Goal: Transaction & Acquisition: Purchase product/service

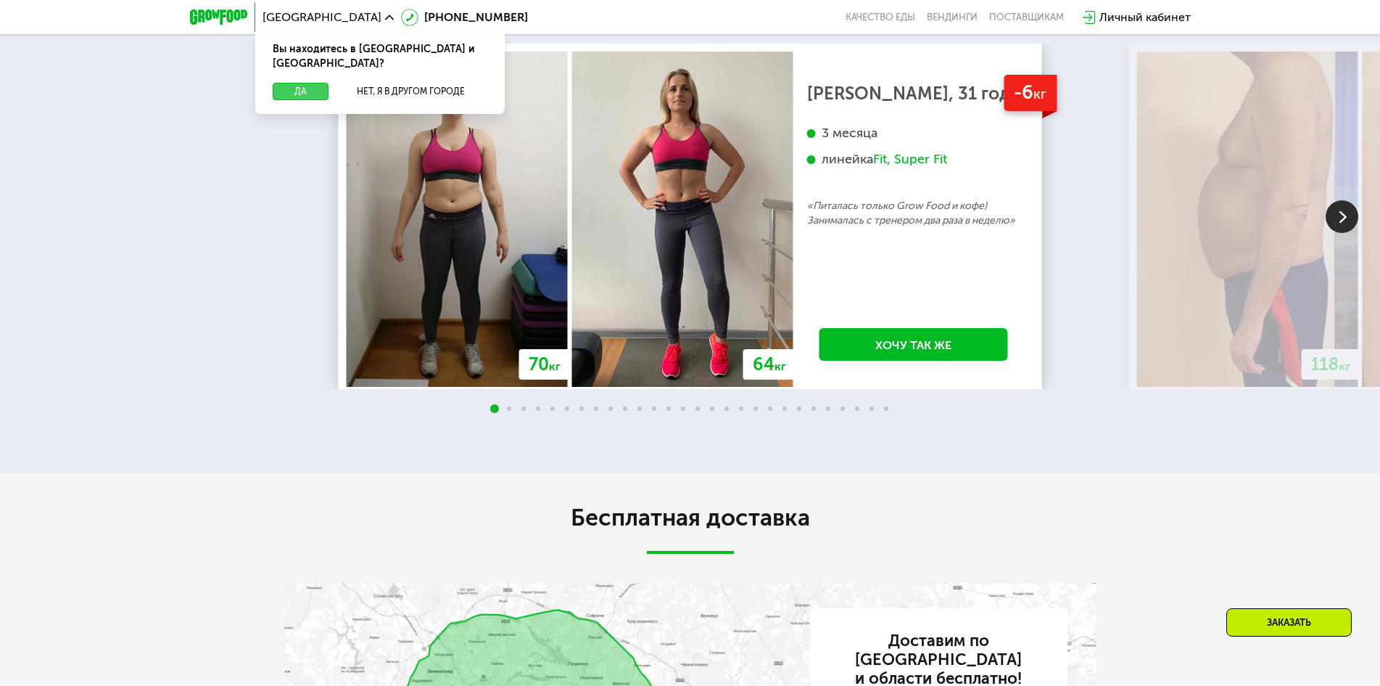
scroll to position [2642, 0]
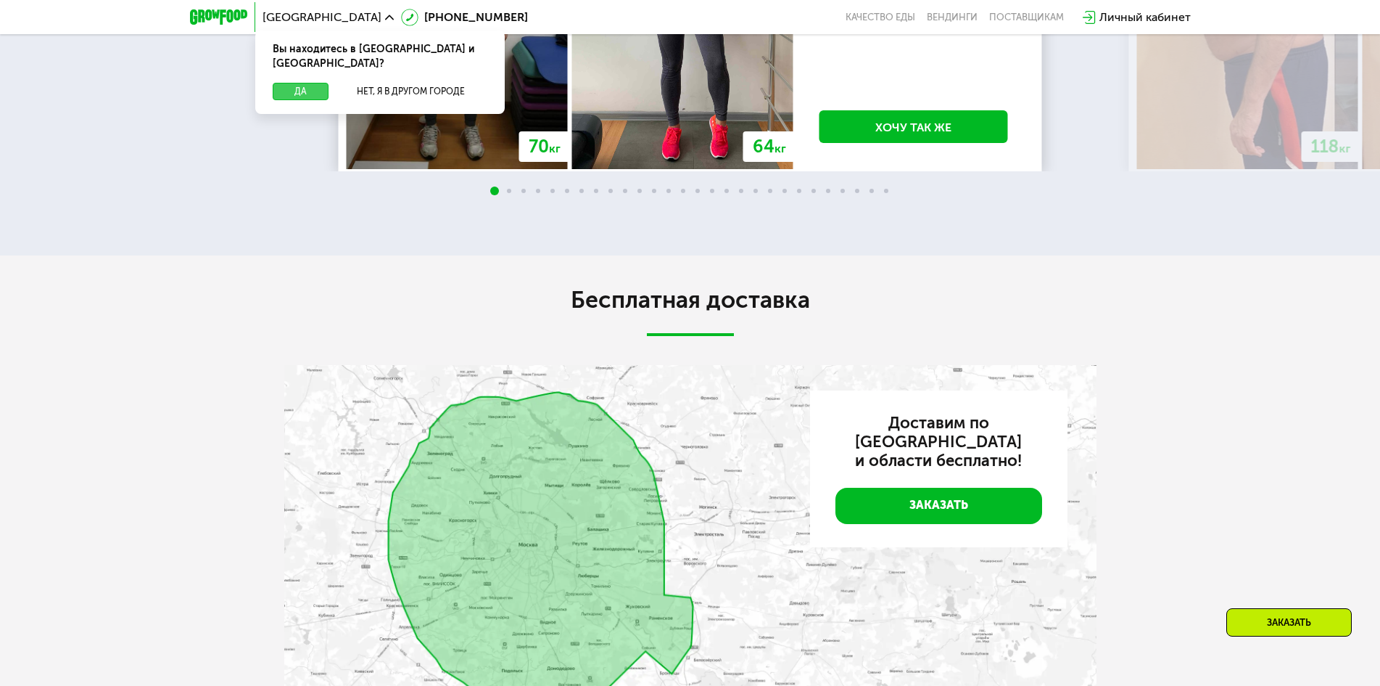
click at [273, 83] on button "Да" at bounding box center [301, 91] width 56 height 17
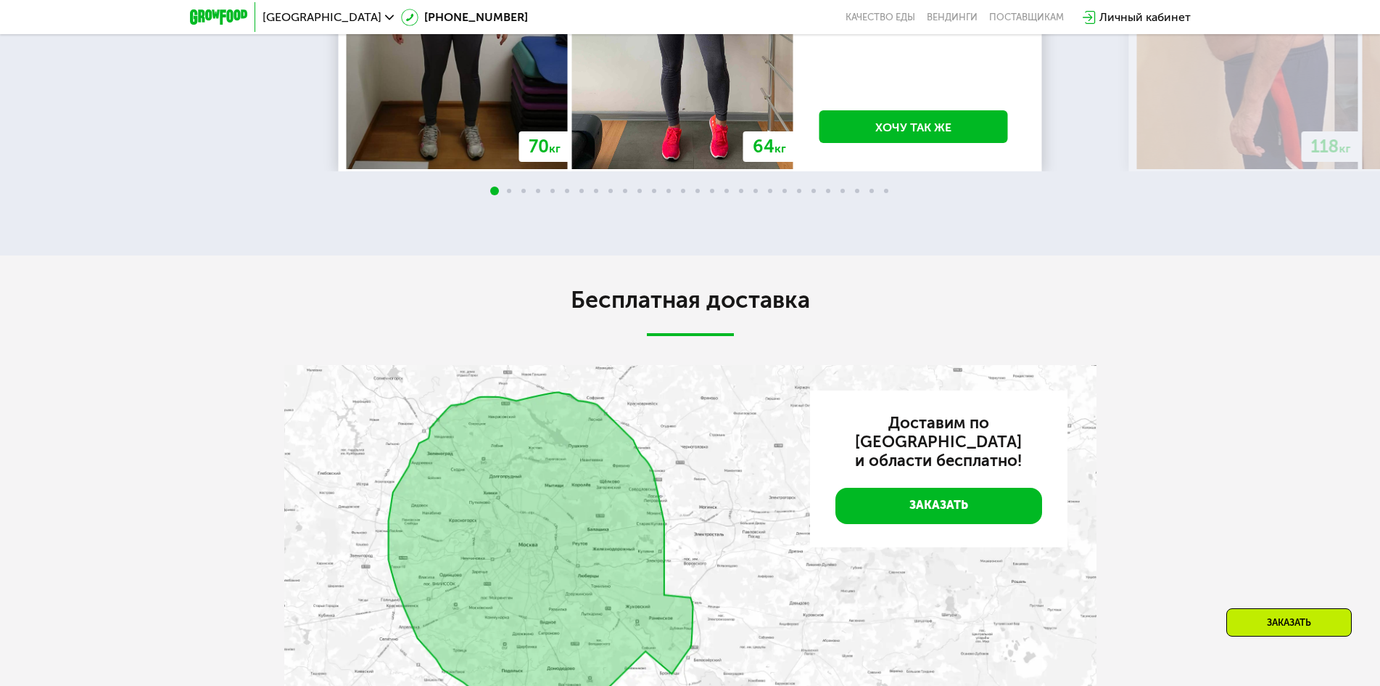
scroll to position [2062, 0]
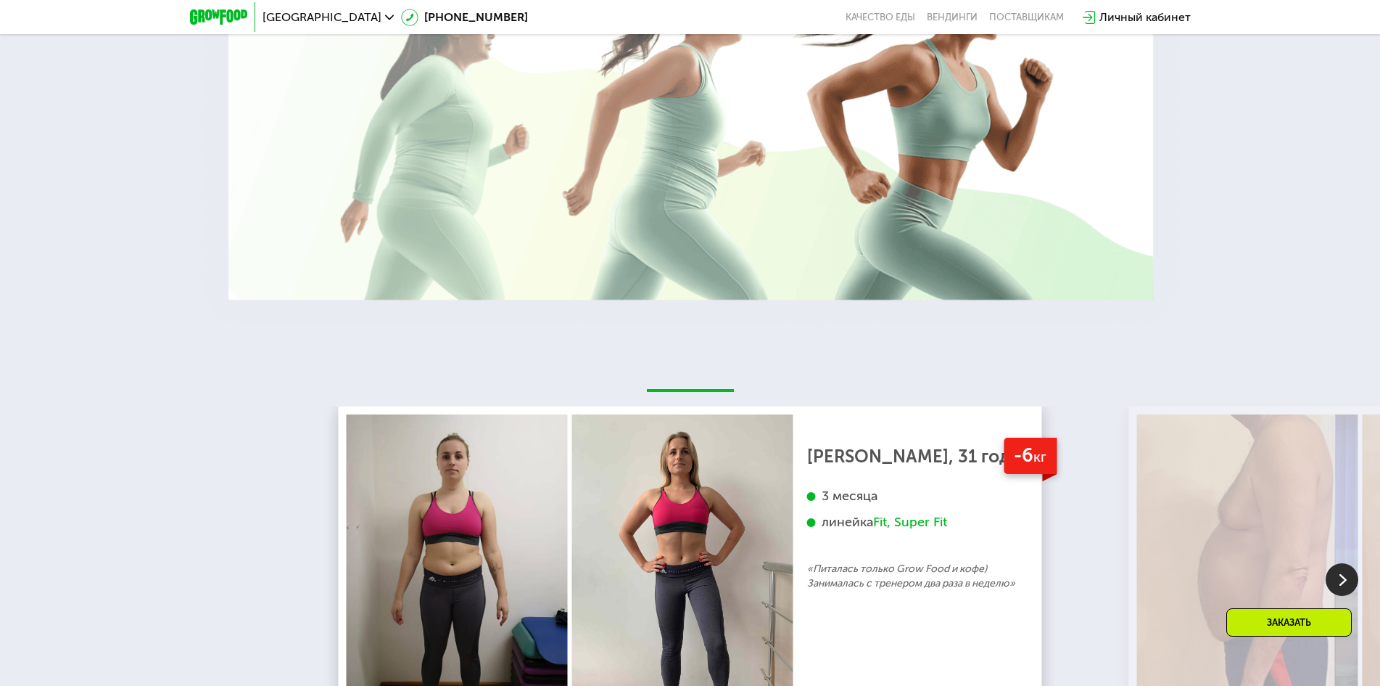
click at [301, 358] on div "70 кг 64 кг -6 кг [PERSON_NAME], 31 год 3 месяца линейка Fit, Super Fit «Питала…" at bounding box center [690, 580] width 1380 height 511
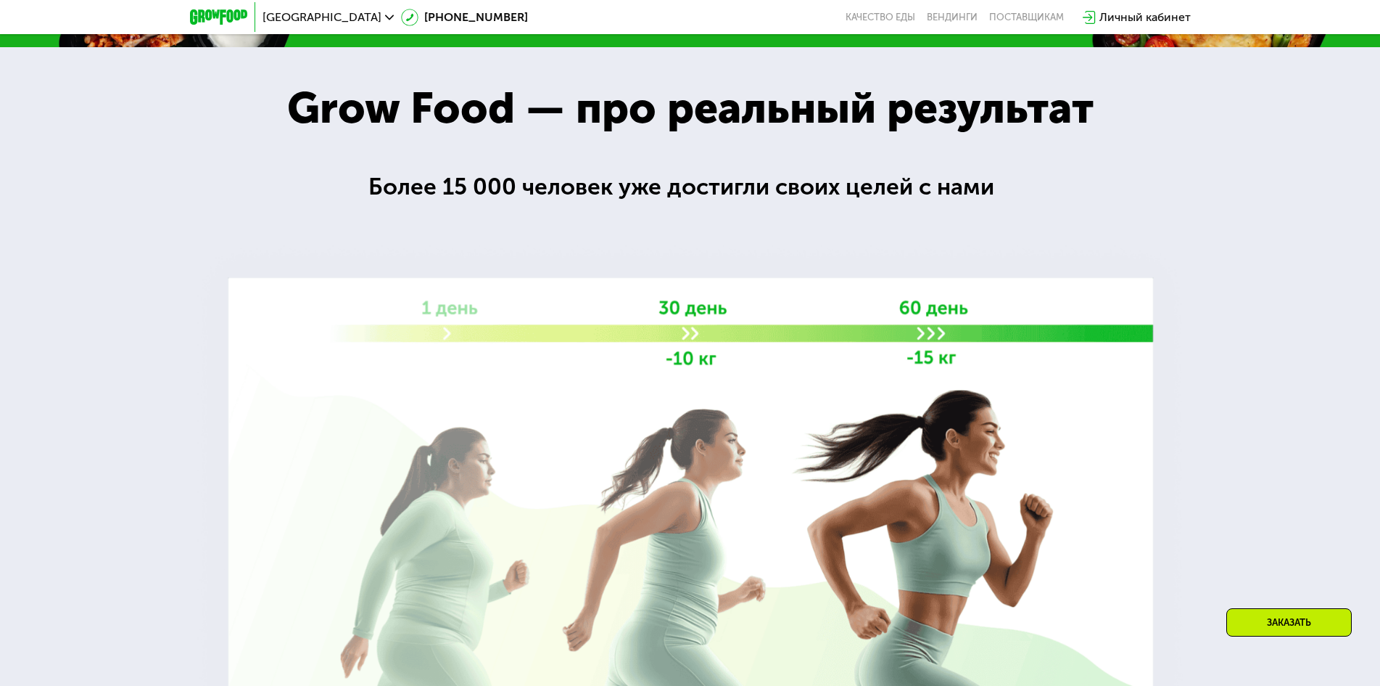
scroll to position [1191, 0]
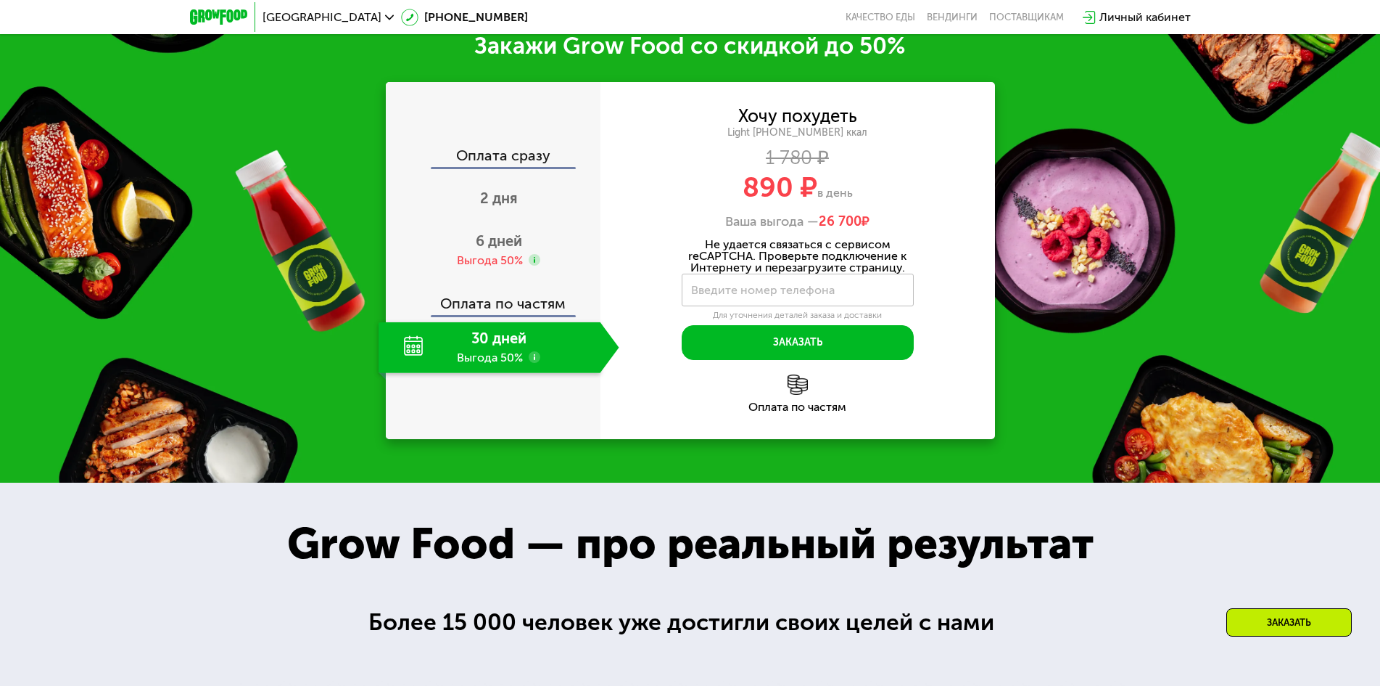
click at [847, 175] on div "Хочу похудеть Light [PHONE_NUMBER] ккал 1 780 ₽ 890 ₽ в день Ваша выгода — 26 7…" at bounding box center [798, 169] width 395 height 122
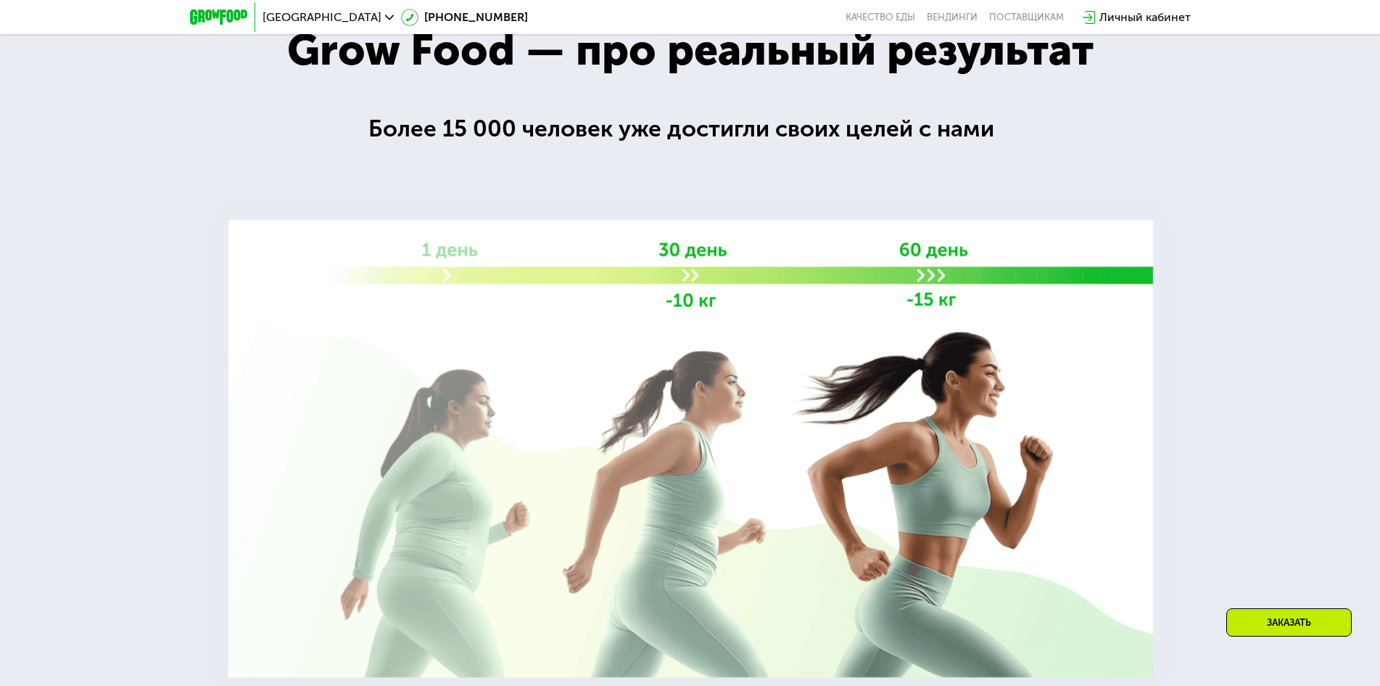
scroll to position [1143, 0]
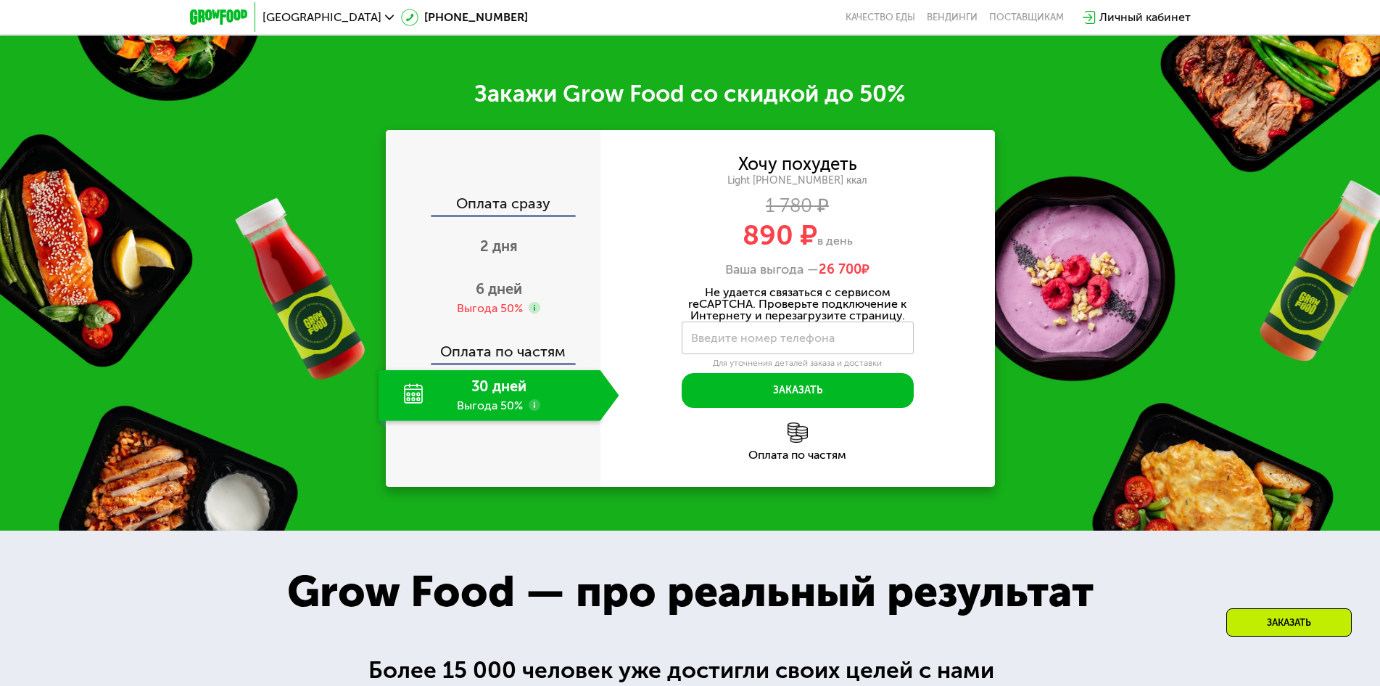
click at [880, 144] on div "Хочу похудеть Light [PHONE_NUMBER] ккал 1 780 ₽ 890 ₽ в день Ваша выгода — 26 7…" at bounding box center [798, 308] width 395 height 357
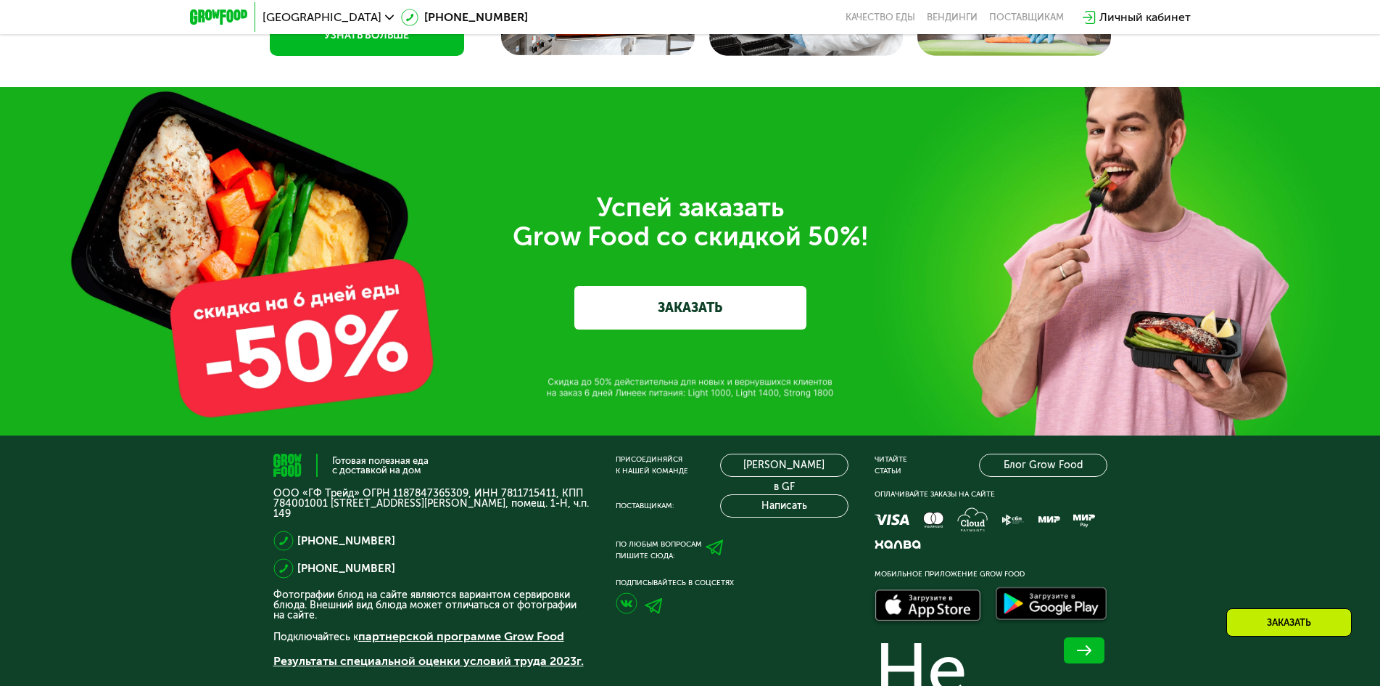
scroll to position [5074, 0]
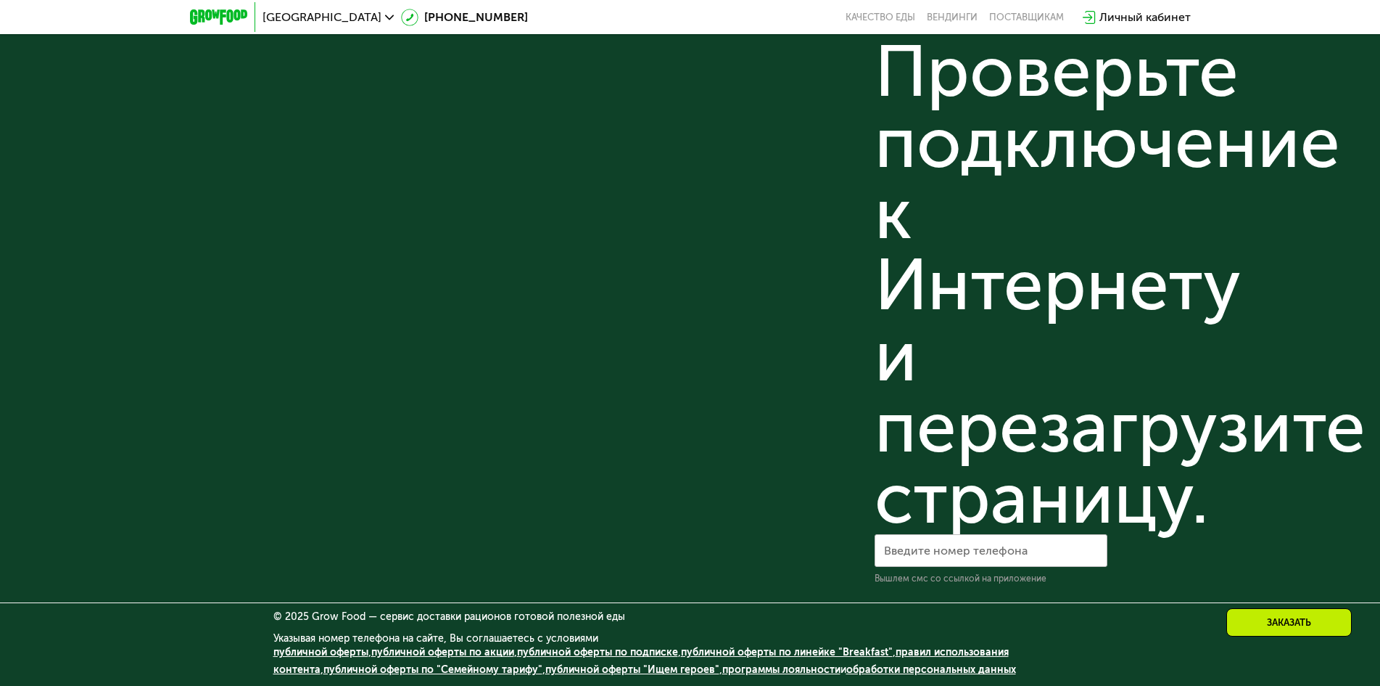
click at [577, 649] on link "публичной оферты по подписке" at bounding box center [597, 652] width 161 height 12
click at [558, 180] on div "Готовая полезная еда с доставкой на дом ООО «ГФ Трейд» ОГРН 1187847365309, ИНН …" at bounding box center [431, 7] width 316 height 1156
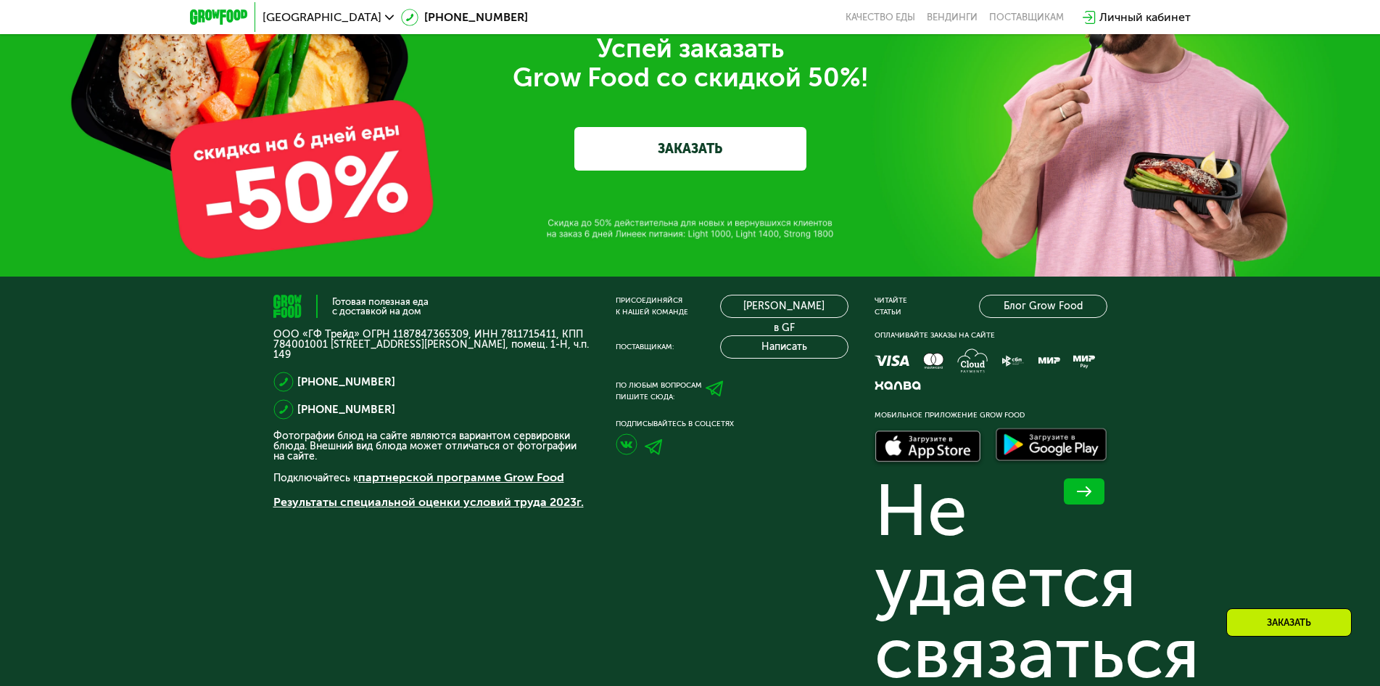
scroll to position [4059, 0]
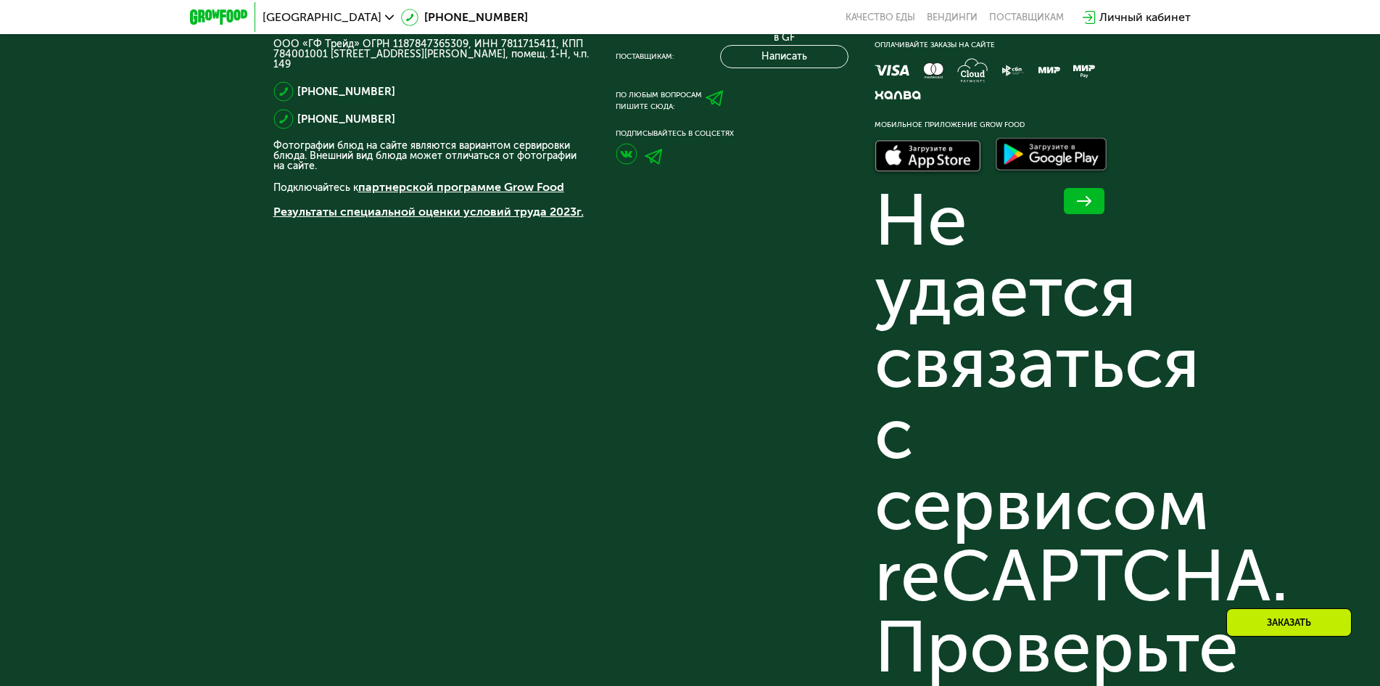
scroll to position [4712, 0]
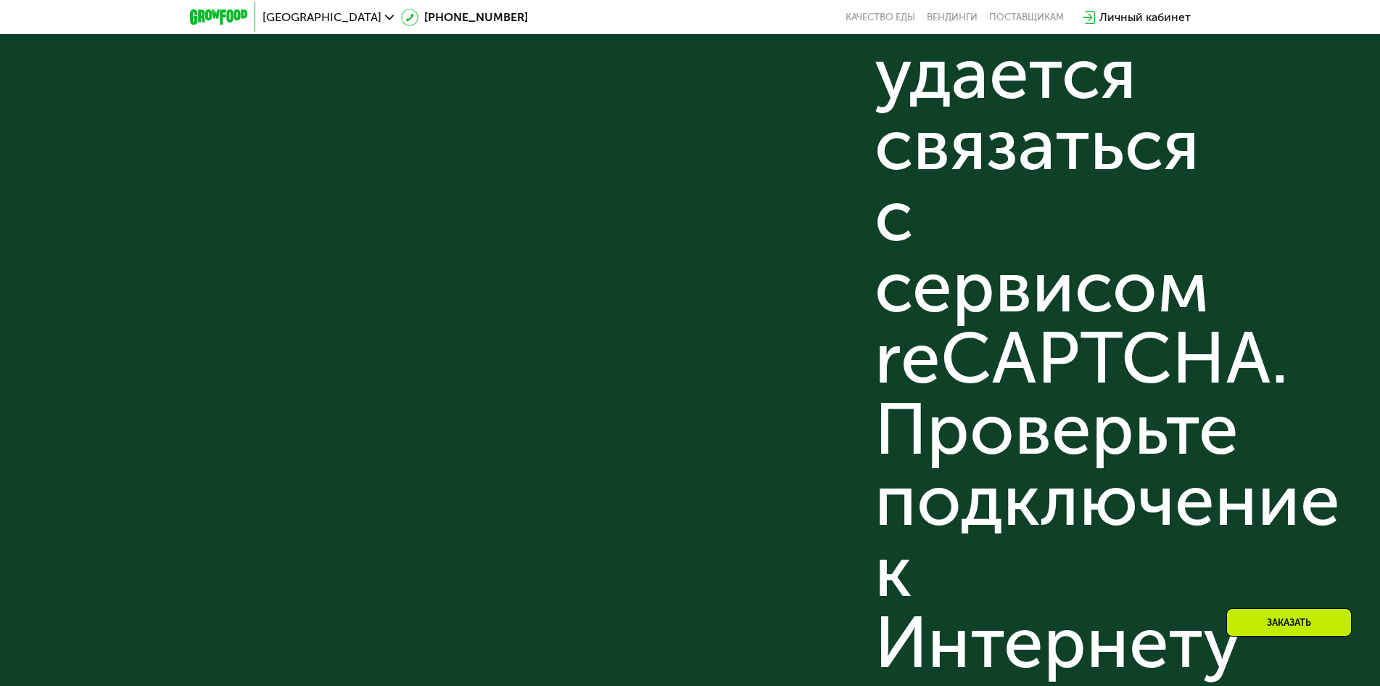
click at [703, 301] on div "Присоединяйся к нашей команде [PERSON_NAME] в GF Поставщикам: Написать По любым…" at bounding box center [732, 365] width 233 height 1156
click at [1098, 266] on div "Не удается связаться с сервисом reCAPTCHA. Проверьте подключение к Интернету и …" at bounding box center [991, 429] width 233 height 924
click at [260, 408] on div "Готовая полезная еда с доставкой на дом ООО «ГФ Трейд» ОГРН 1187847365309, ИНН …" at bounding box center [690, 406] width 1380 height 1275
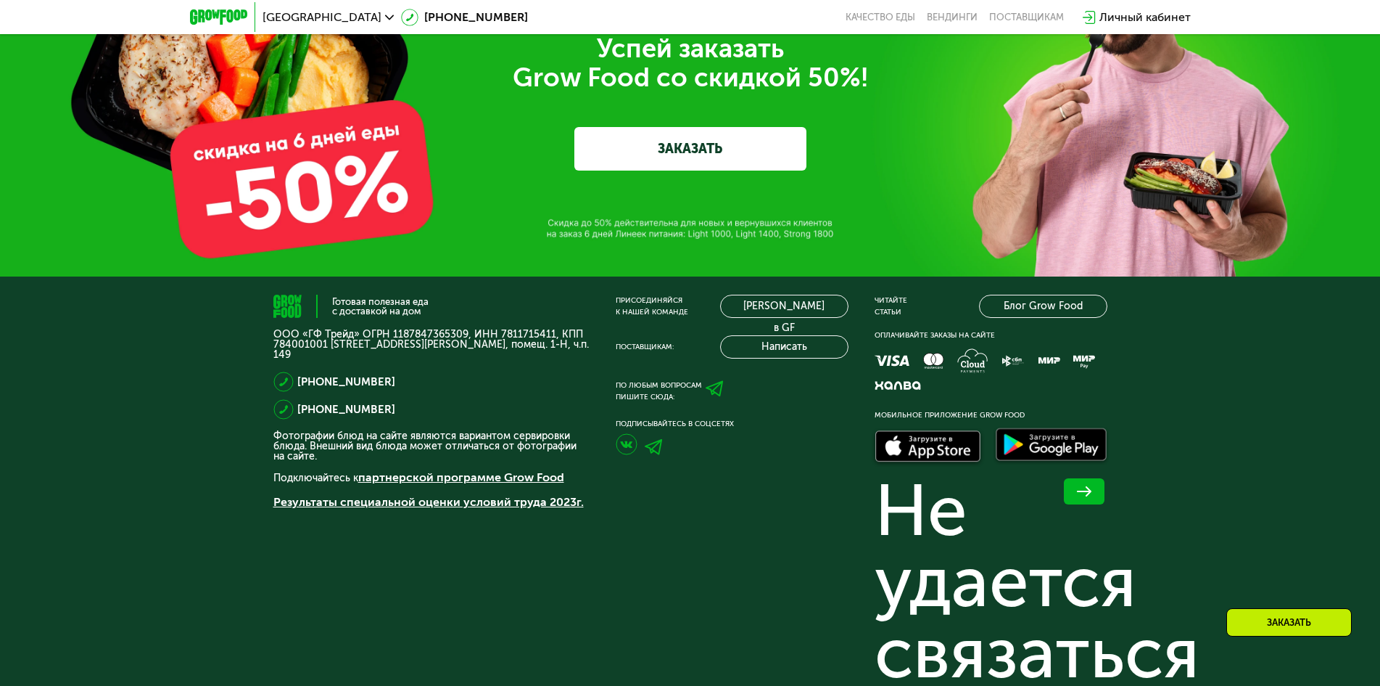
click at [1112, 145] on div "Успей заказать  Grow Food со скидкой 50%! ЗАКАЗАТЬ" at bounding box center [690, 102] width 1380 height 348
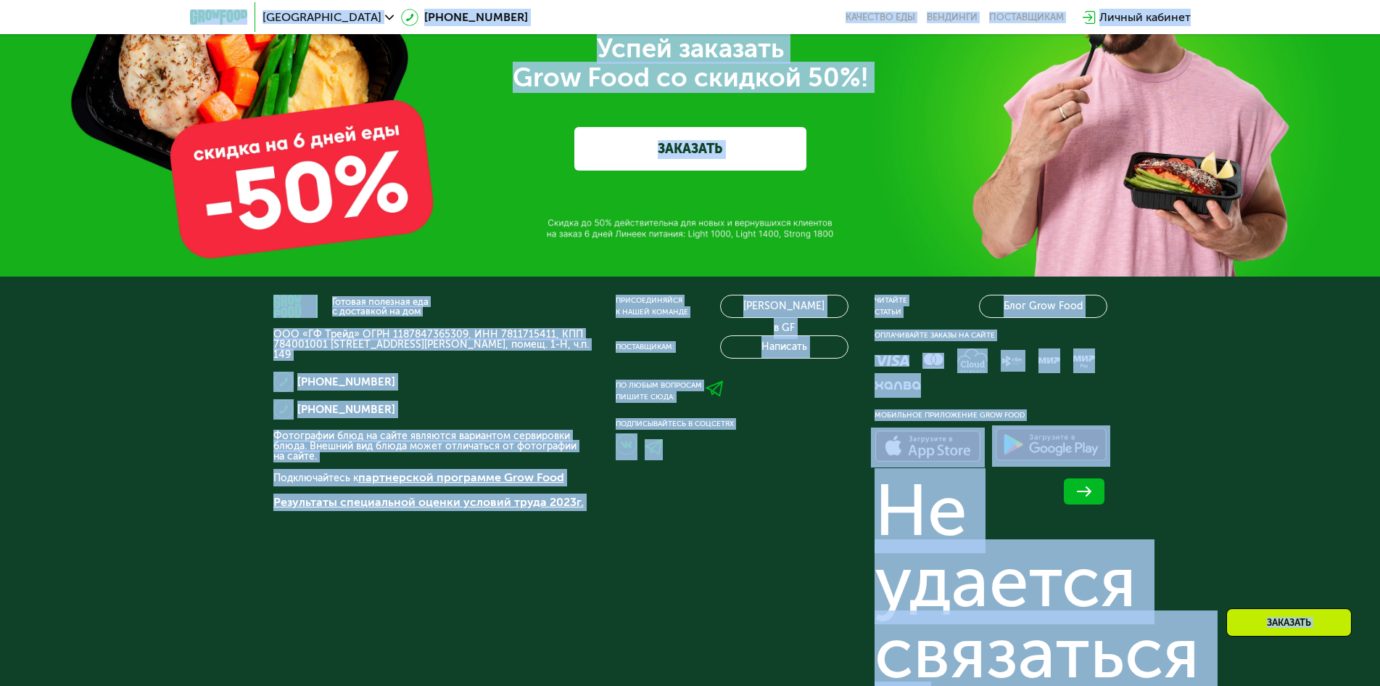
click at [1116, 155] on div "Успей заказать  Grow Food со скидкой 50%! ЗАКАЗАТЬ" at bounding box center [690, 102] width 1380 height 348
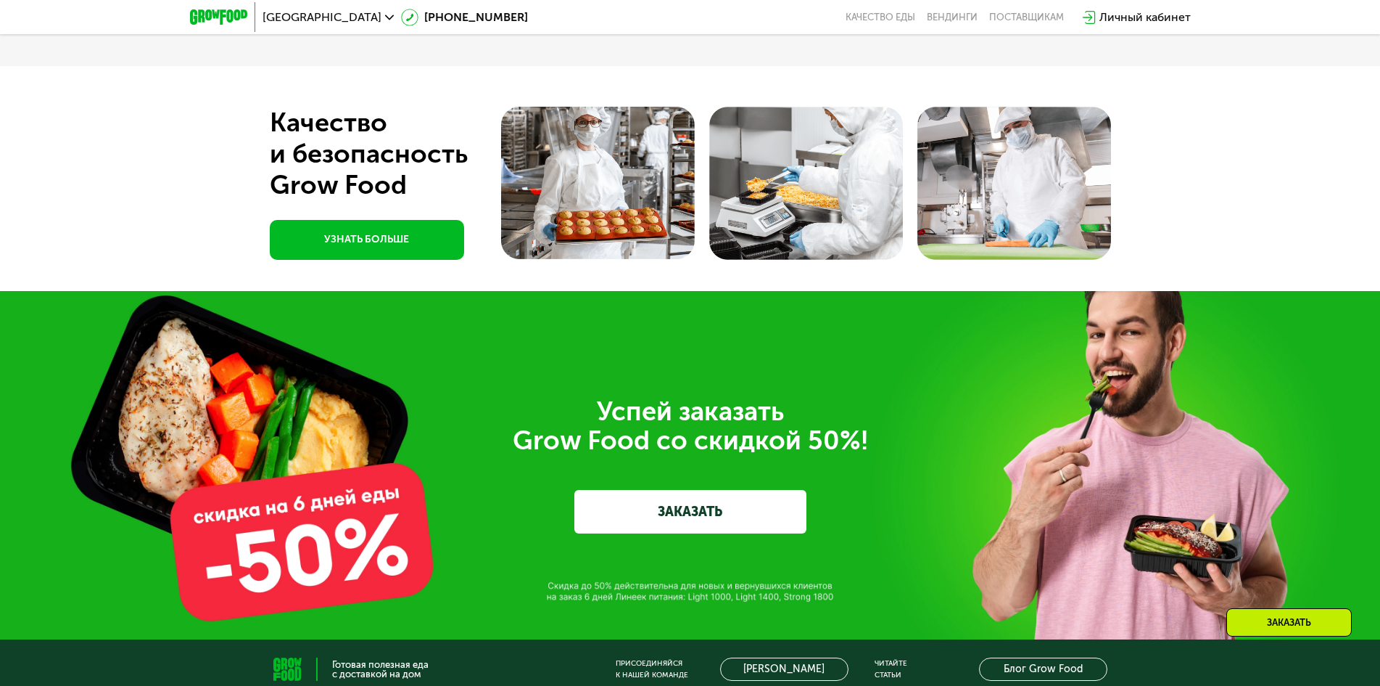
click at [846, 359] on div "Успей заказать  Grow Food со скидкой 50%! ЗАКАЗАТЬ" at bounding box center [690, 465] width 1380 height 348
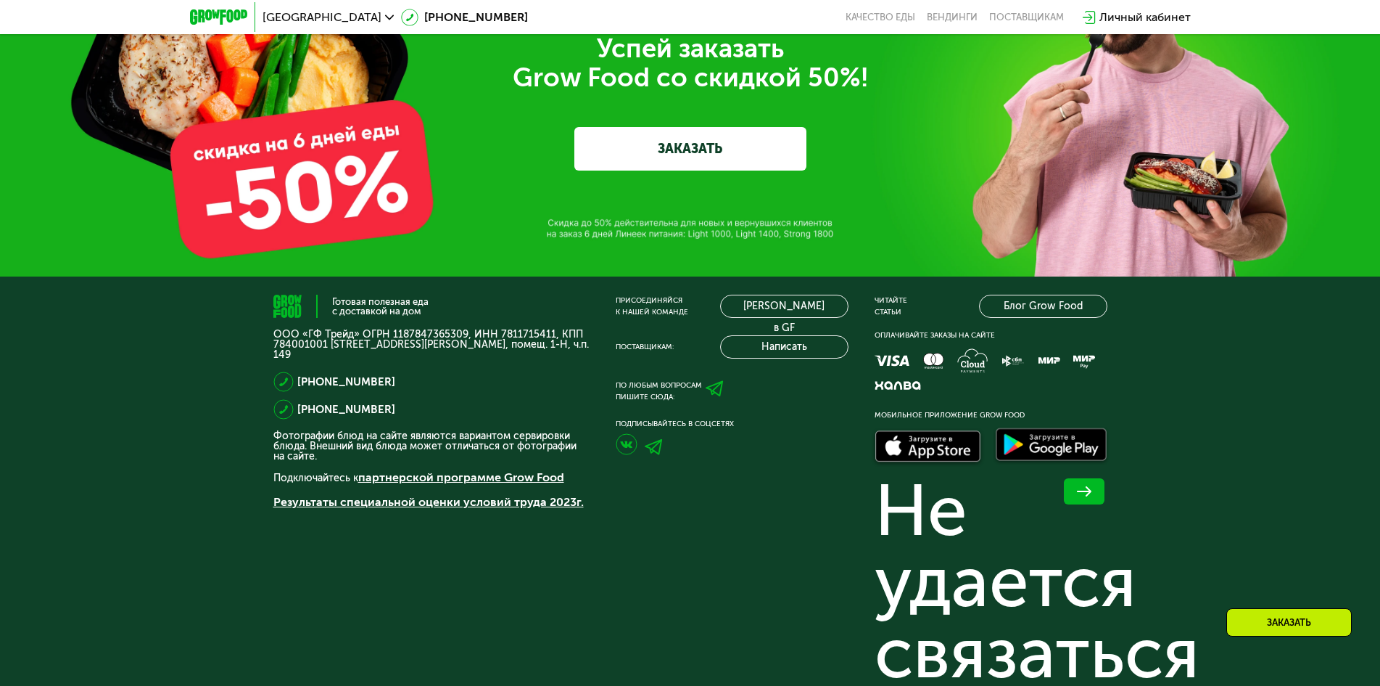
click at [527, 187] on div "Успей заказать  Grow Food со скидкой 50%! ЗАКАЗАТЬ" at bounding box center [690, 102] width 1380 height 348
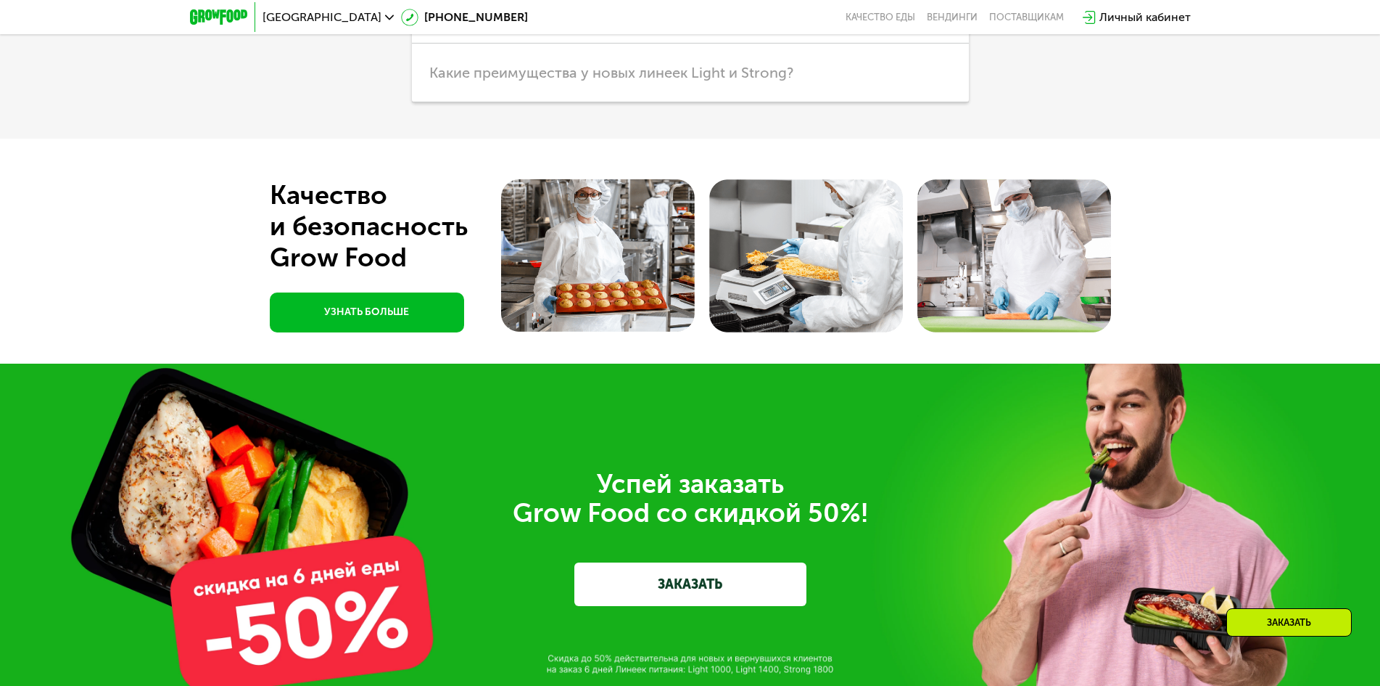
scroll to position [3624, 0]
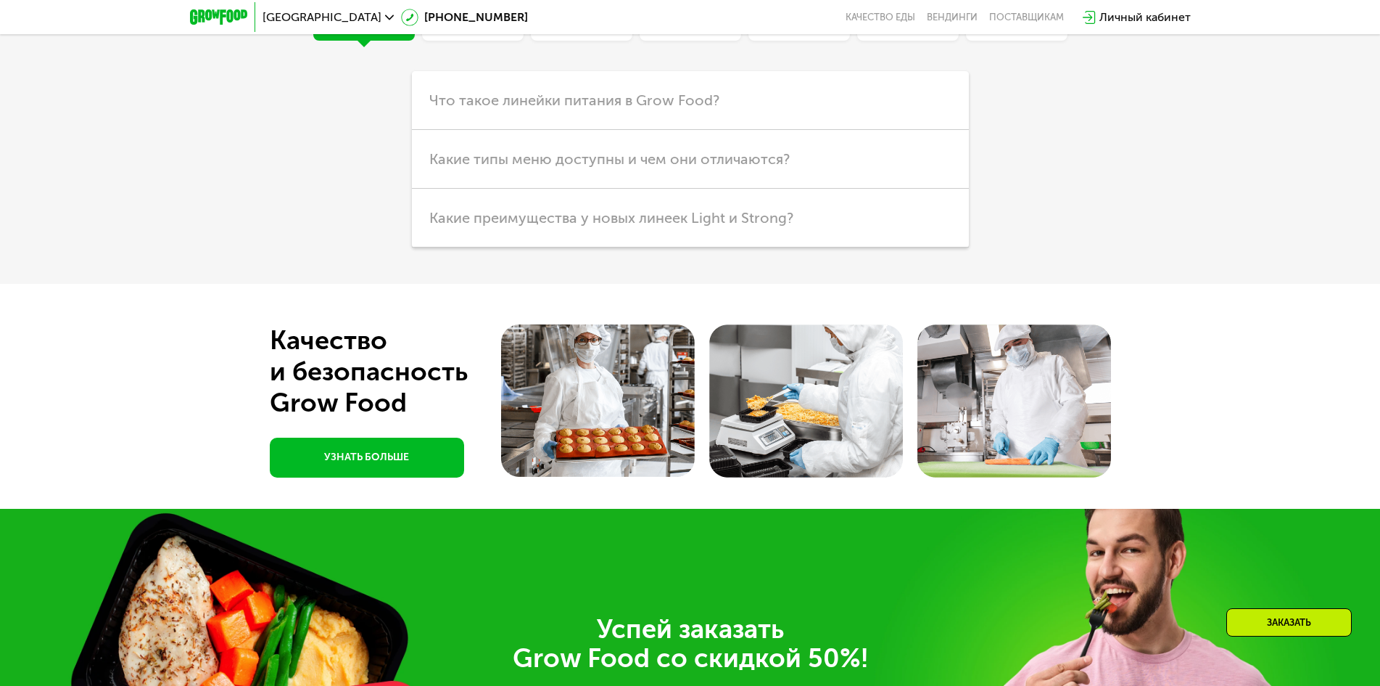
click at [412, 538] on div "Успей заказать  Grow Food со скидкой 50%! ЗАКАЗАТЬ" at bounding box center [690, 683] width 1380 height 348
